Goal: Download file/media

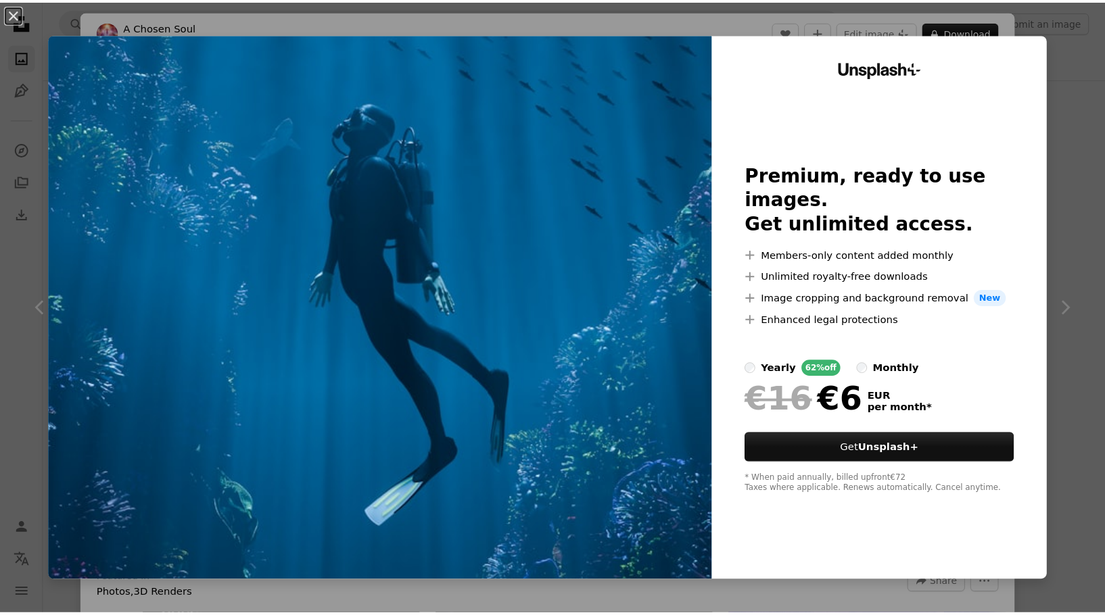
scroll to position [1961, 0]
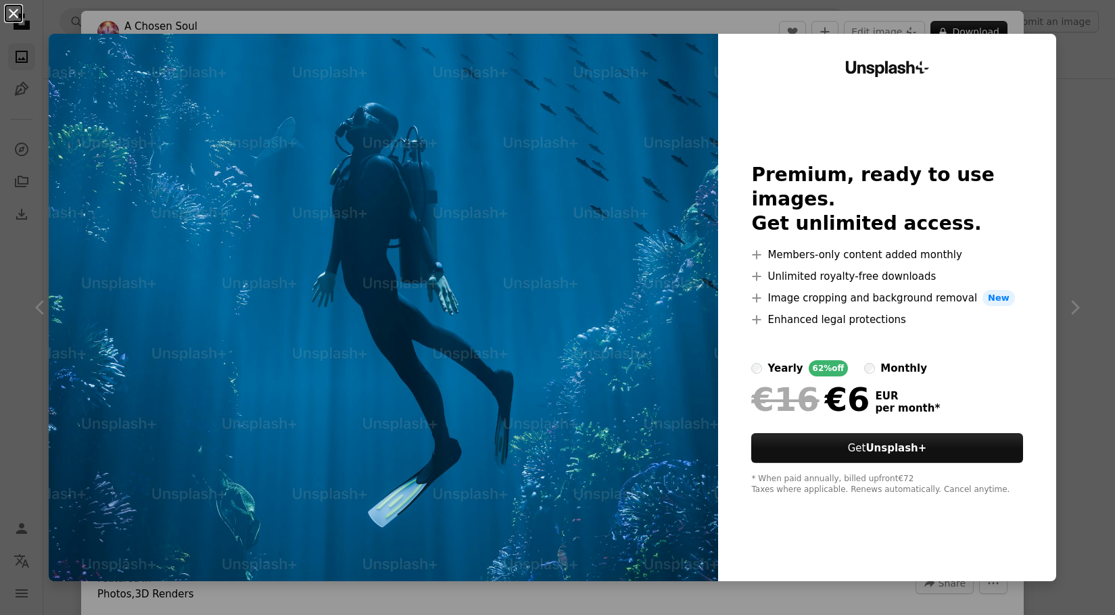
click at [14, 14] on button "An X shape" at bounding box center [13, 13] width 16 height 16
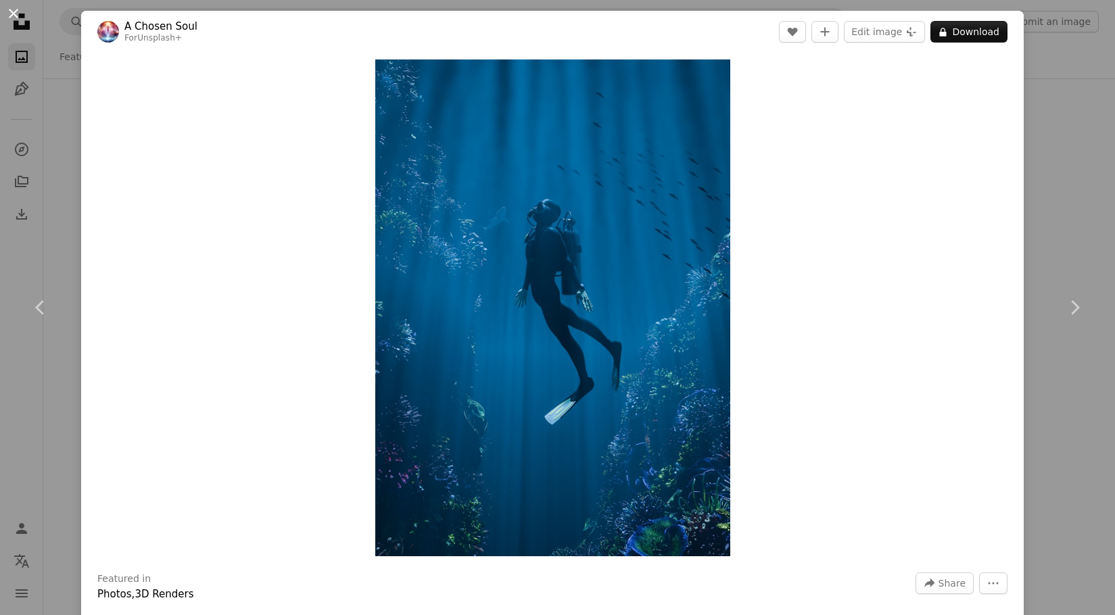
click at [14, 12] on button "An X shape" at bounding box center [13, 13] width 16 height 16
